Goal: Share content: Share content

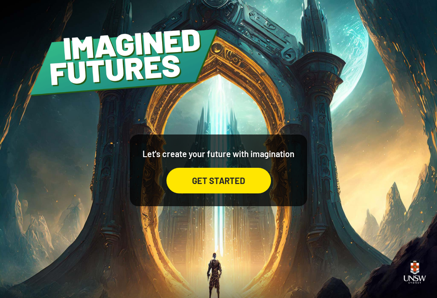
click at [233, 193] on div "GET STARTED" at bounding box center [219, 181] width 105 height 26
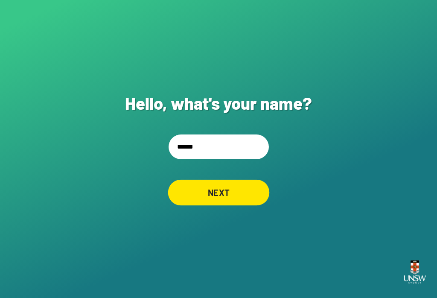
click at [267, 191] on div "Hello, what's your name? ***** NEXT" at bounding box center [218, 149] width 437 height 298
click at [219, 159] on input "*****" at bounding box center [219, 146] width 100 height 25
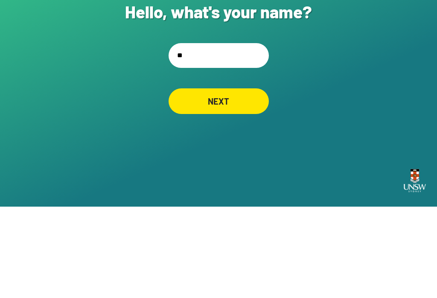
type input "*"
type input "**********"
click at [242, 180] on div "NEXT" at bounding box center [219, 193] width 100 height 26
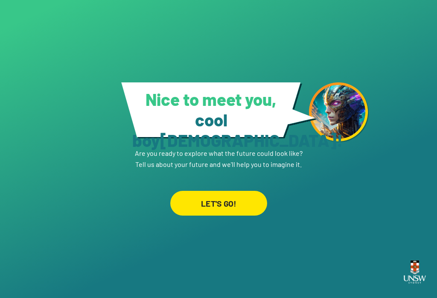
click at [242, 197] on div "LET'S GO!" at bounding box center [218, 203] width 97 height 25
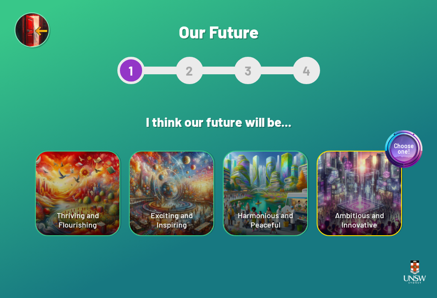
click at [298, 198] on div "Harmonious and Peaceful" at bounding box center [266, 194] width 84 height 84
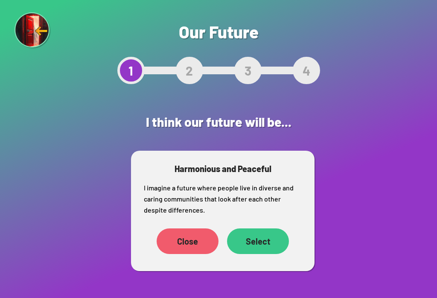
click at [263, 241] on div "Select" at bounding box center [258, 241] width 62 height 26
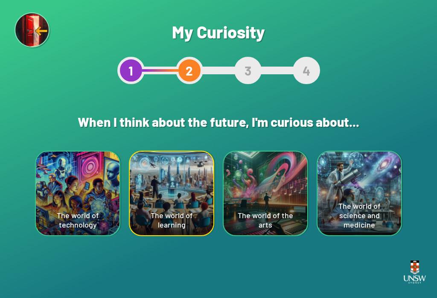
click at [70, 172] on div "The world of technology" at bounding box center [78, 194] width 84 height 84
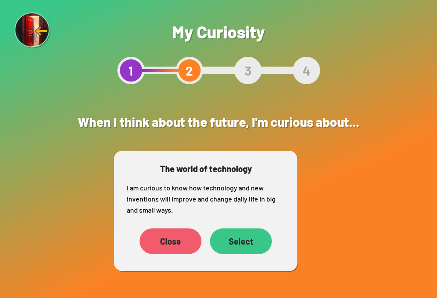
click at [243, 240] on div "Select" at bounding box center [241, 241] width 62 height 26
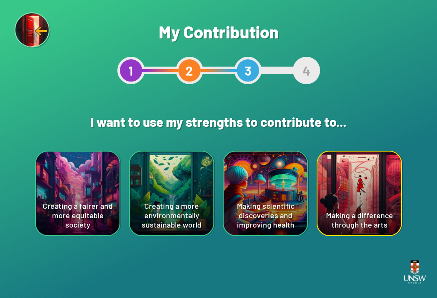
click at [163, 209] on div "Creating a more environmentally sustainable world" at bounding box center [172, 194] width 84 height 84
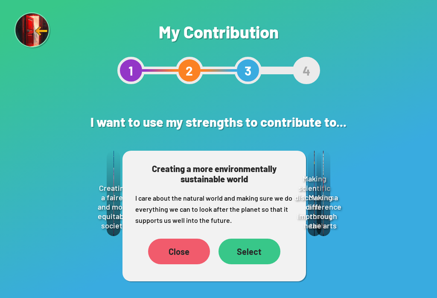
click at [269, 251] on div "Select" at bounding box center [250, 252] width 62 height 26
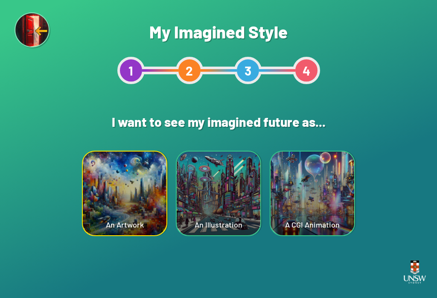
click at [241, 198] on div "An Illustration" at bounding box center [219, 194] width 84 height 84
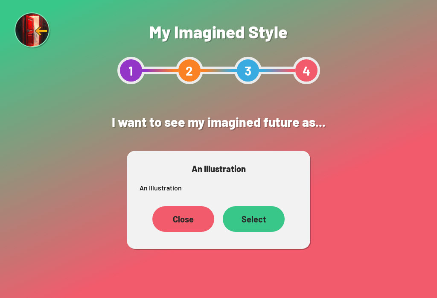
click at [267, 218] on div "Select" at bounding box center [254, 219] width 62 height 26
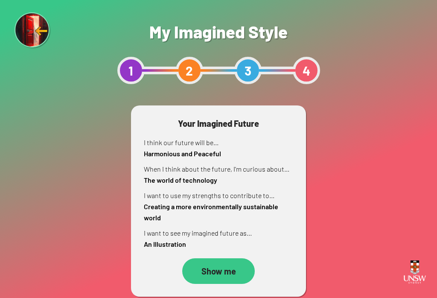
click at [237, 275] on div "Show me" at bounding box center [218, 271] width 73 height 26
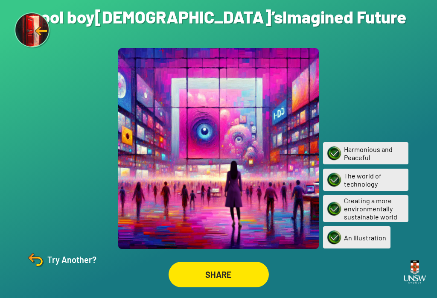
click at [44, 270] on img at bounding box center [35, 259] width 20 height 20
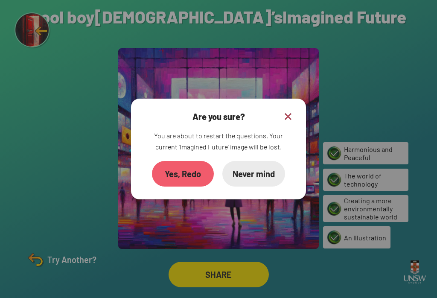
click at [201, 178] on div "Yes, Redo" at bounding box center [183, 174] width 62 height 26
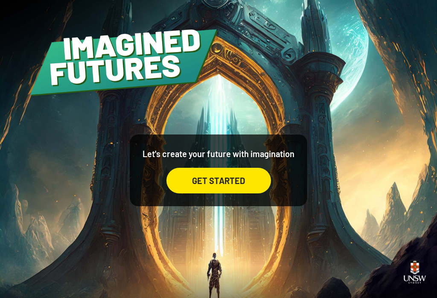
click at [245, 193] on div "GET STARTED" at bounding box center [219, 181] width 105 height 26
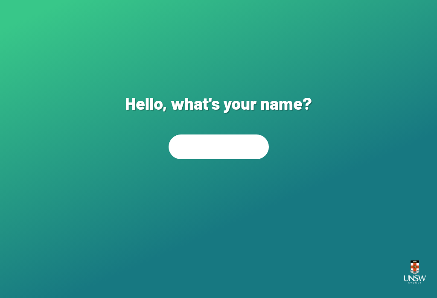
click at [249, 159] on input "text" at bounding box center [219, 146] width 100 height 25
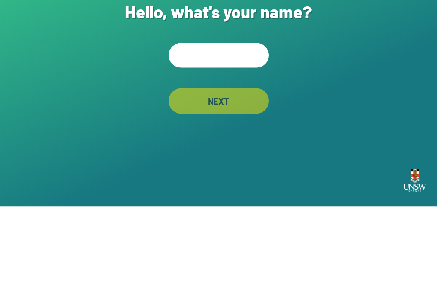
type input "*"
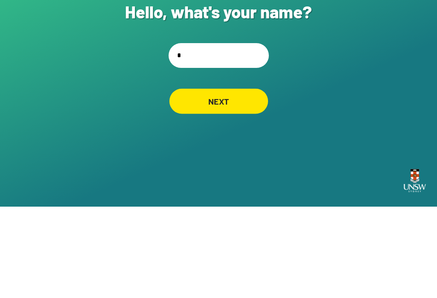
click at [255, 180] on div "NEXT" at bounding box center [218, 192] width 99 height 25
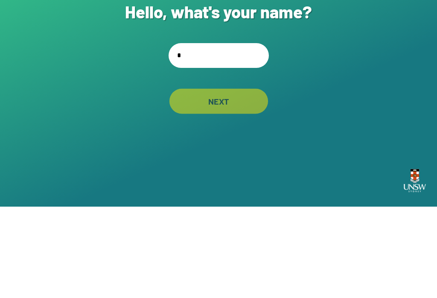
scroll to position [13, 0]
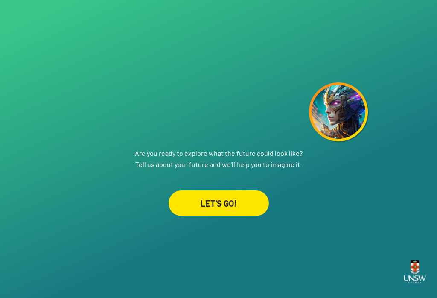
click at [246, 199] on div "LET'S GO!" at bounding box center [219, 203] width 100 height 26
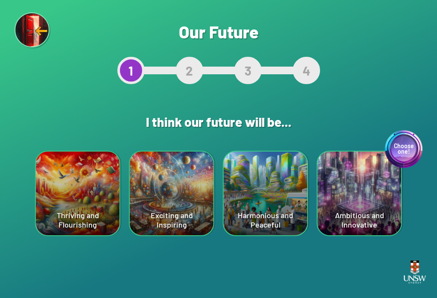
click at [357, 212] on div "Choose one! Ambitious and Innovative" at bounding box center [360, 194] width 84 height 84
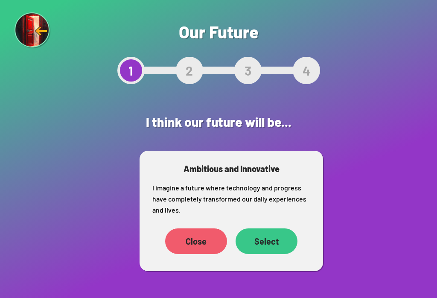
click at [211, 242] on div "Close" at bounding box center [196, 241] width 62 height 26
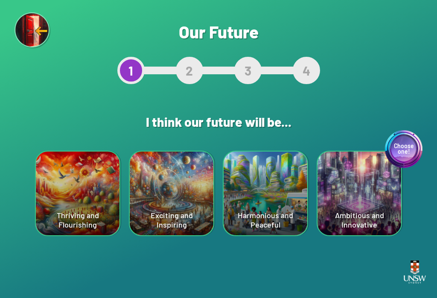
click at [353, 198] on div "Choose one! Ambitious and Innovative" at bounding box center [360, 194] width 84 height 84
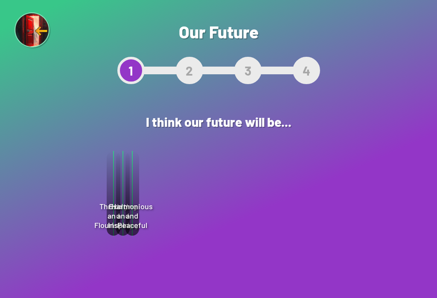
click at [275, 236] on div "Select" at bounding box center [267, 241] width 61 height 26
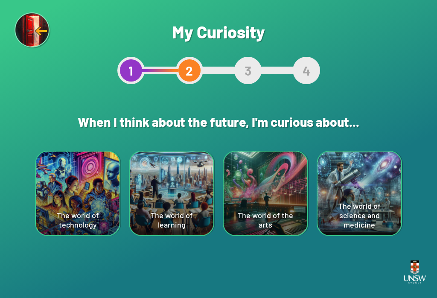
click at [56, 215] on div "The world of technology" at bounding box center [78, 194] width 84 height 84
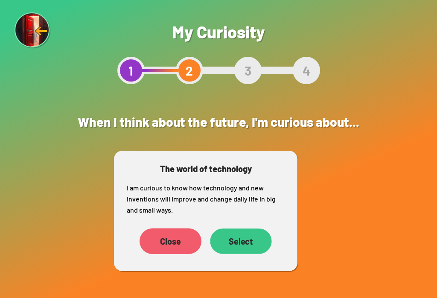
click at [262, 232] on div "Select" at bounding box center [240, 241] width 61 height 26
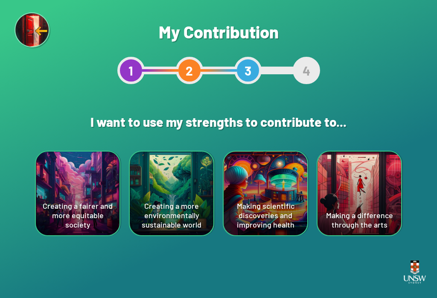
click at [67, 182] on div "Creating a fairer and more equitable society" at bounding box center [78, 194] width 84 height 84
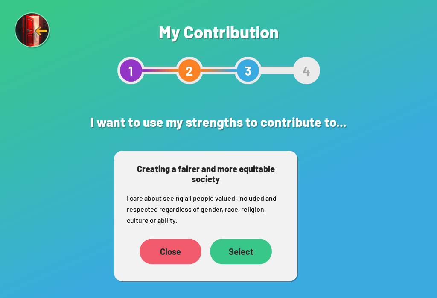
click at [248, 236] on div "Close Select" at bounding box center [206, 251] width 158 height 34
click at [246, 251] on div "Select" at bounding box center [240, 251] width 61 height 25
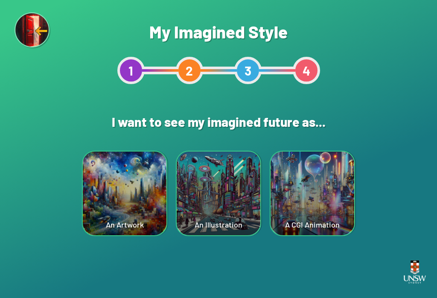
click at [135, 206] on div "An Artwork" at bounding box center [125, 194] width 84 height 84
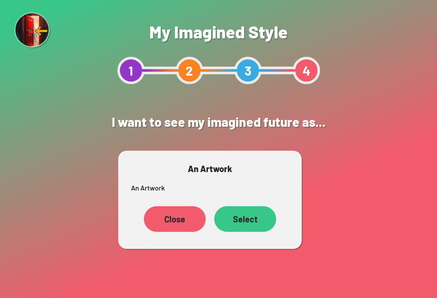
click at [248, 227] on div "Select" at bounding box center [245, 219] width 62 height 26
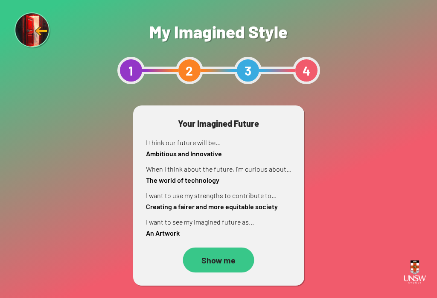
click at [207, 256] on div "Show me" at bounding box center [218, 260] width 71 height 25
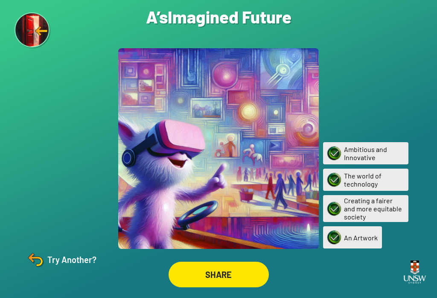
click at [61, 270] on div "Try Another?" at bounding box center [60, 259] width 71 height 20
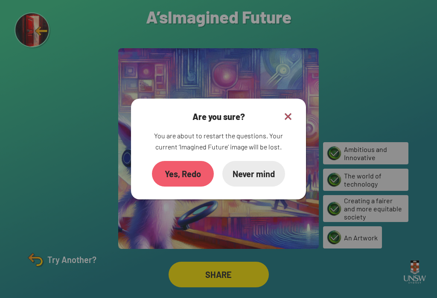
click at [184, 178] on div "Yes, Redo" at bounding box center [183, 174] width 62 height 26
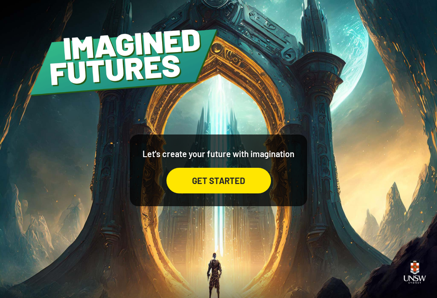
click at [234, 191] on div "GET STARTED" at bounding box center [219, 181] width 105 height 26
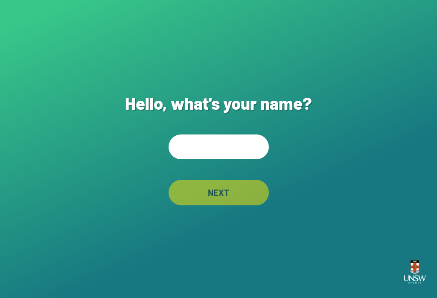
click at [251, 156] on input "text" at bounding box center [219, 146] width 100 height 25
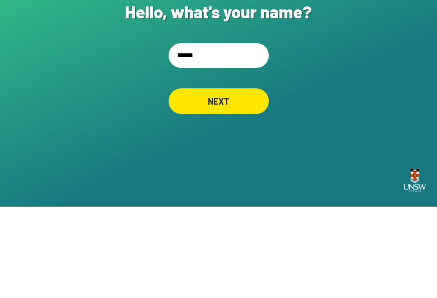
type input "*******"
click at [233, 180] on div "NEXT" at bounding box center [219, 193] width 100 height 26
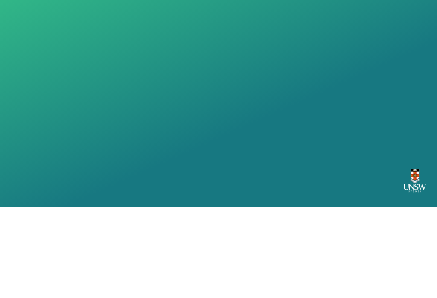
scroll to position [13, 0]
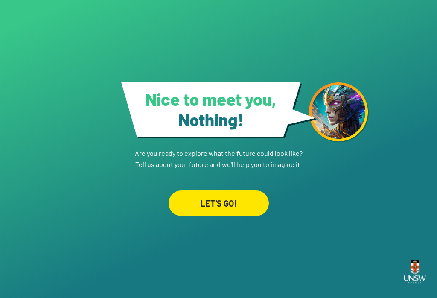
click at [249, 198] on div "LET'S GO!" at bounding box center [219, 203] width 100 height 26
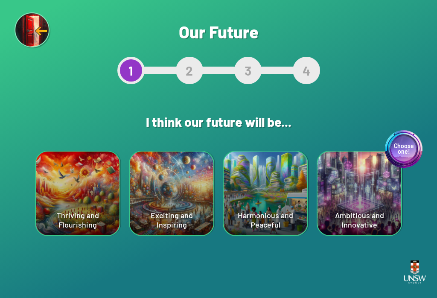
click at [363, 202] on div "Choose one! Ambitious and Innovative" at bounding box center [360, 194] width 84 height 84
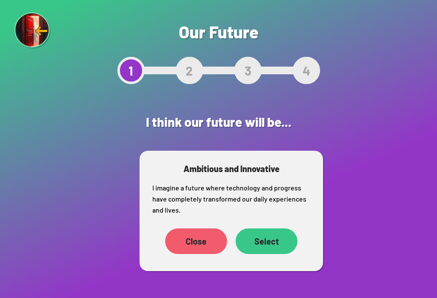
click at [279, 241] on div "Select" at bounding box center [267, 241] width 62 height 26
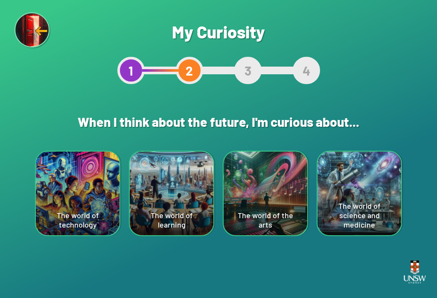
click at [59, 212] on div "The world of technology" at bounding box center [78, 194] width 84 height 84
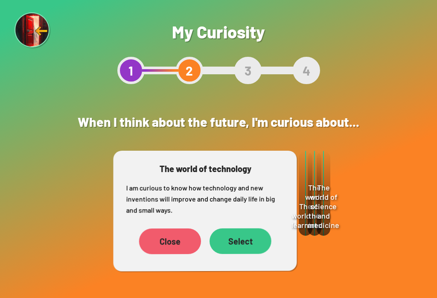
click at [251, 248] on div "Select" at bounding box center [241, 241] width 62 height 26
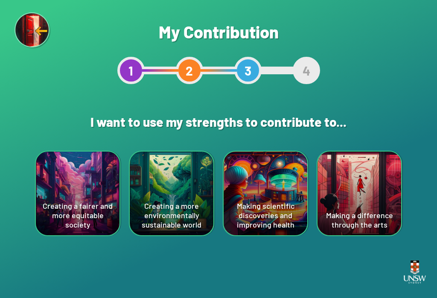
click at [62, 201] on div "Creating a fairer and more equitable society" at bounding box center [78, 194] width 84 height 84
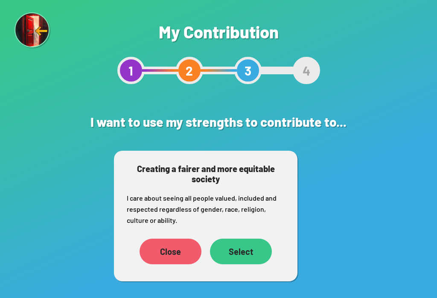
click at [164, 262] on div "Close" at bounding box center [171, 252] width 62 height 26
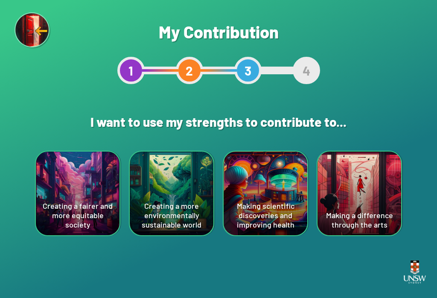
click at [276, 209] on div "Making scientific discoveries and improving health" at bounding box center [266, 194] width 84 height 84
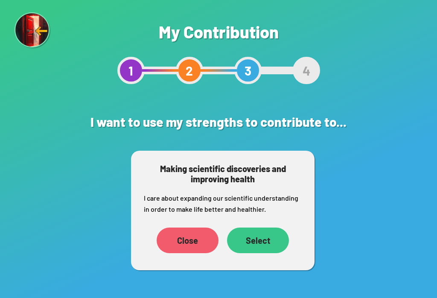
click at [260, 241] on div "Select" at bounding box center [258, 241] width 62 height 26
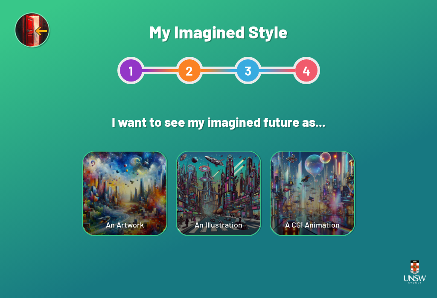
click at [332, 199] on div "A CGI Animation" at bounding box center [313, 194] width 84 height 84
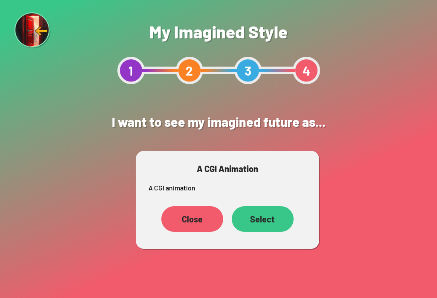
click at [268, 213] on div "Select" at bounding box center [263, 219] width 62 height 26
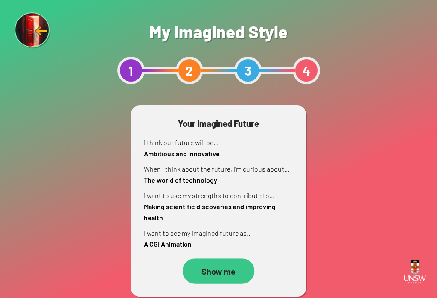
click at [234, 276] on div "Show me" at bounding box center [219, 271] width 72 height 26
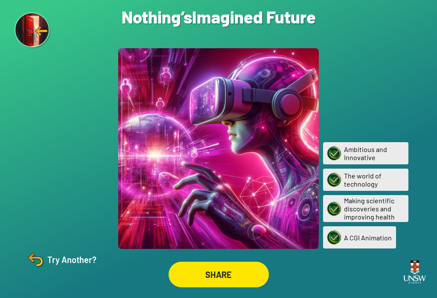
click at [215, 286] on div "SHARE" at bounding box center [219, 275] width 100 height 26
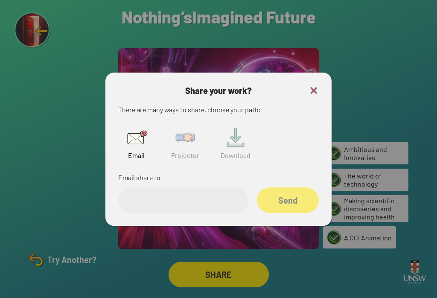
click at [200, 204] on input "email" at bounding box center [183, 200] width 130 height 26
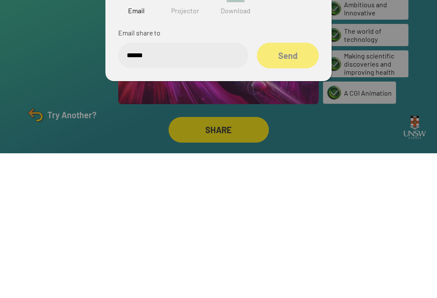
click at [297, 187] on div "Send" at bounding box center [288, 200] width 62 height 26
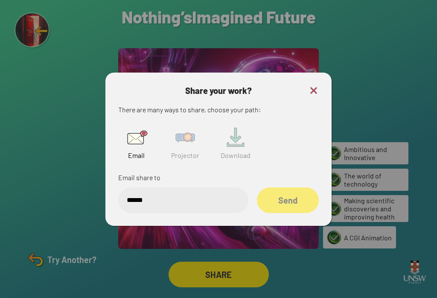
click at [199, 189] on input "******" at bounding box center [183, 200] width 130 height 26
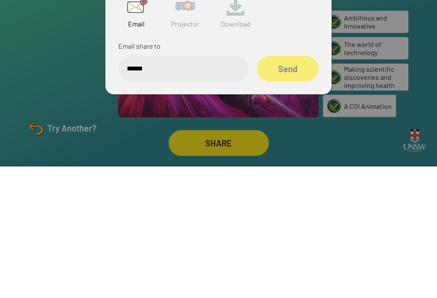
type input "******"
click at [301, 187] on div "Send" at bounding box center [287, 200] width 61 height 26
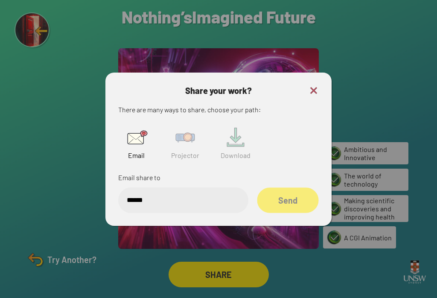
click at [298, 198] on div "Send" at bounding box center [287, 200] width 61 height 26
click at [139, 129] on img at bounding box center [136, 137] width 27 height 27
click at [297, 188] on div "Send" at bounding box center [288, 200] width 62 height 26
click at [304, 189] on div "Send" at bounding box center [288, 200] width 62 height 26
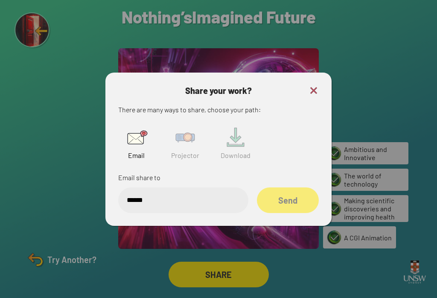
click at [180, 134] on img at bounding box center [185, 137] width 27 height 27
click at [193, 190] on input "text" at bounding box center [183, 200] width 130 height 26
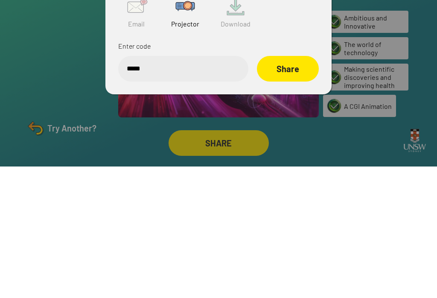
type input "******"
click at [292, 187] on div "Share" at bounding box center [288, 200] width 62 height 26
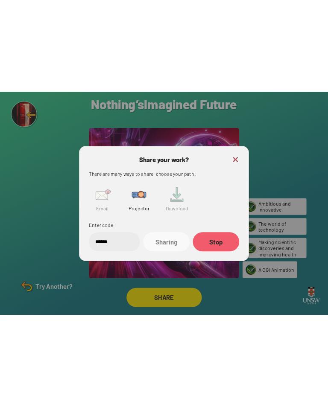
scroll to position [0, 0]
